Goal: Task Accomplishment & Management: Use online tool/utility

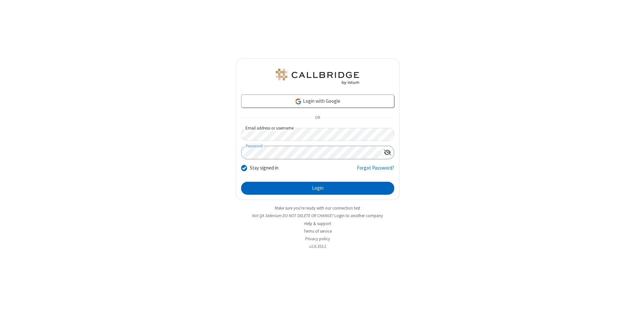
click at [318, 189] on button "Login" at bounding box center [317, 188] width 153 height 13
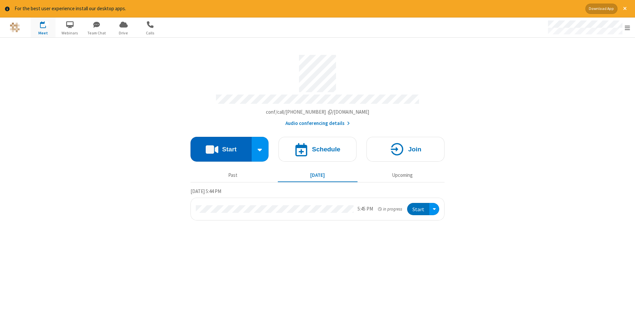
click at [221, 147] on button "Start" at bounding box center [221, 149] width 61 height 25
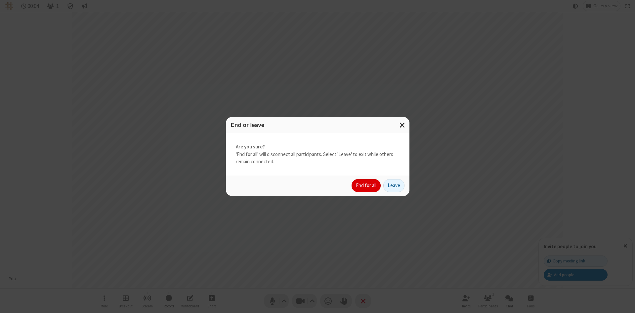
click at [366, 186] on button "End for all" at bounding box center [366, 185] width 29 height 13
